Goal: Find specific page/section: Find specific page/section

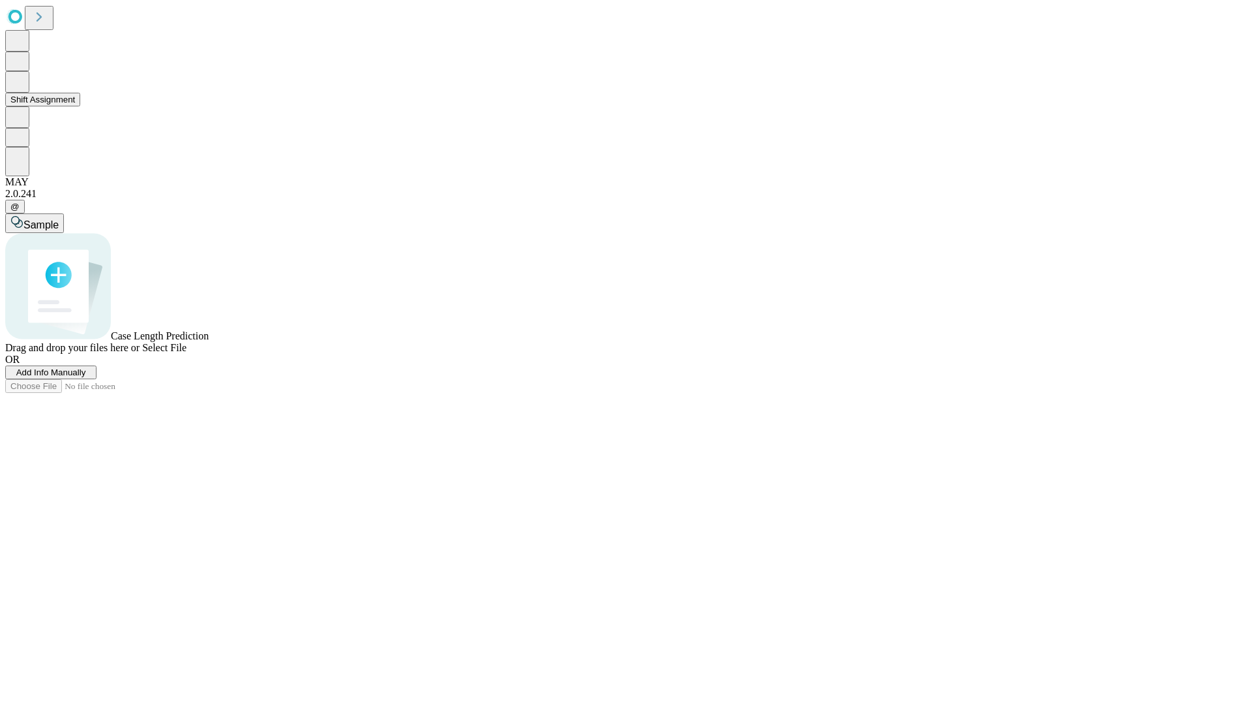
click at [80, 106] on button "Shift Assignment" at bounding box center [42, 100] width 75 height 14
